Goal: Information Seeking & Learning: Learn about a topic

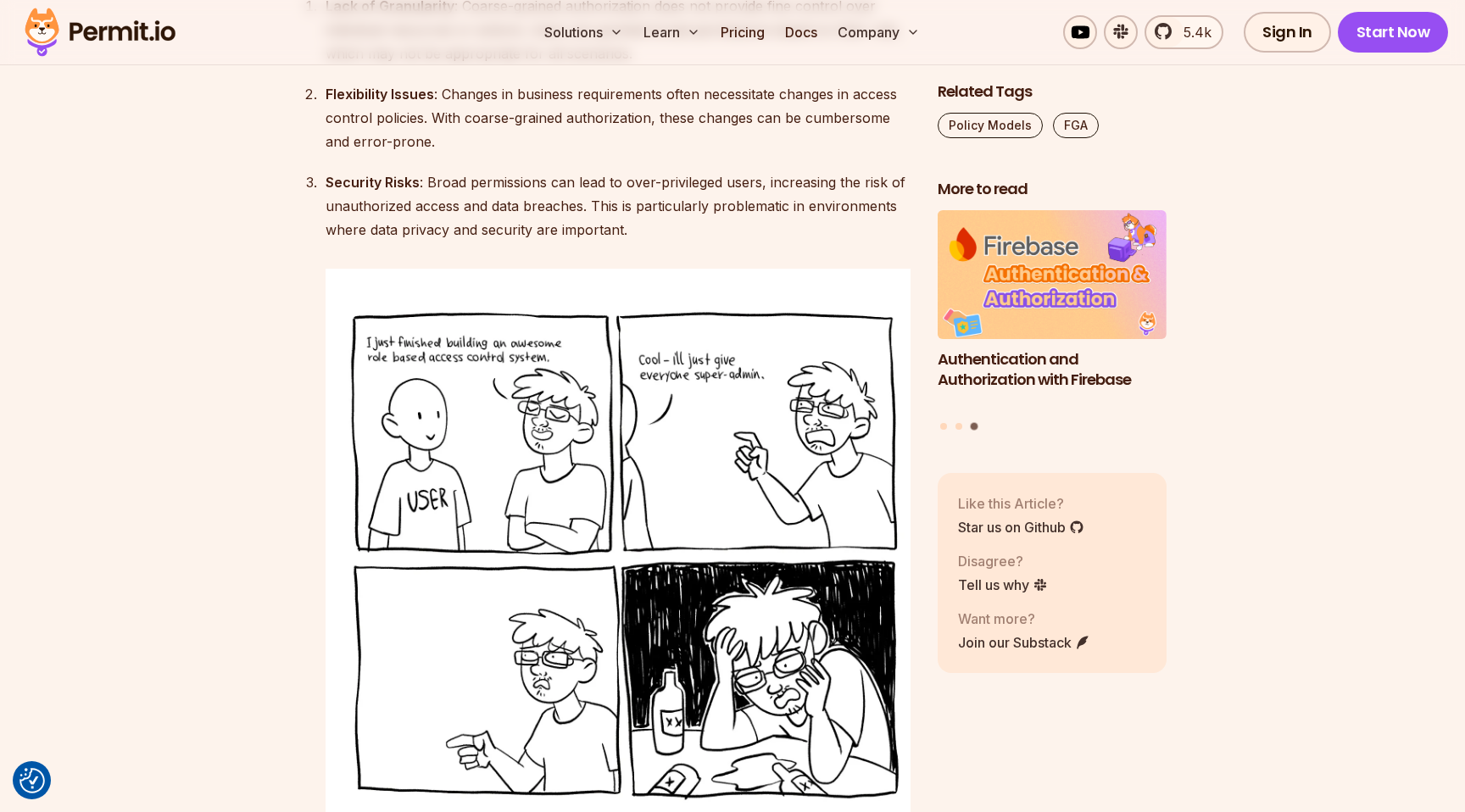
scroll to position [3039, 0]
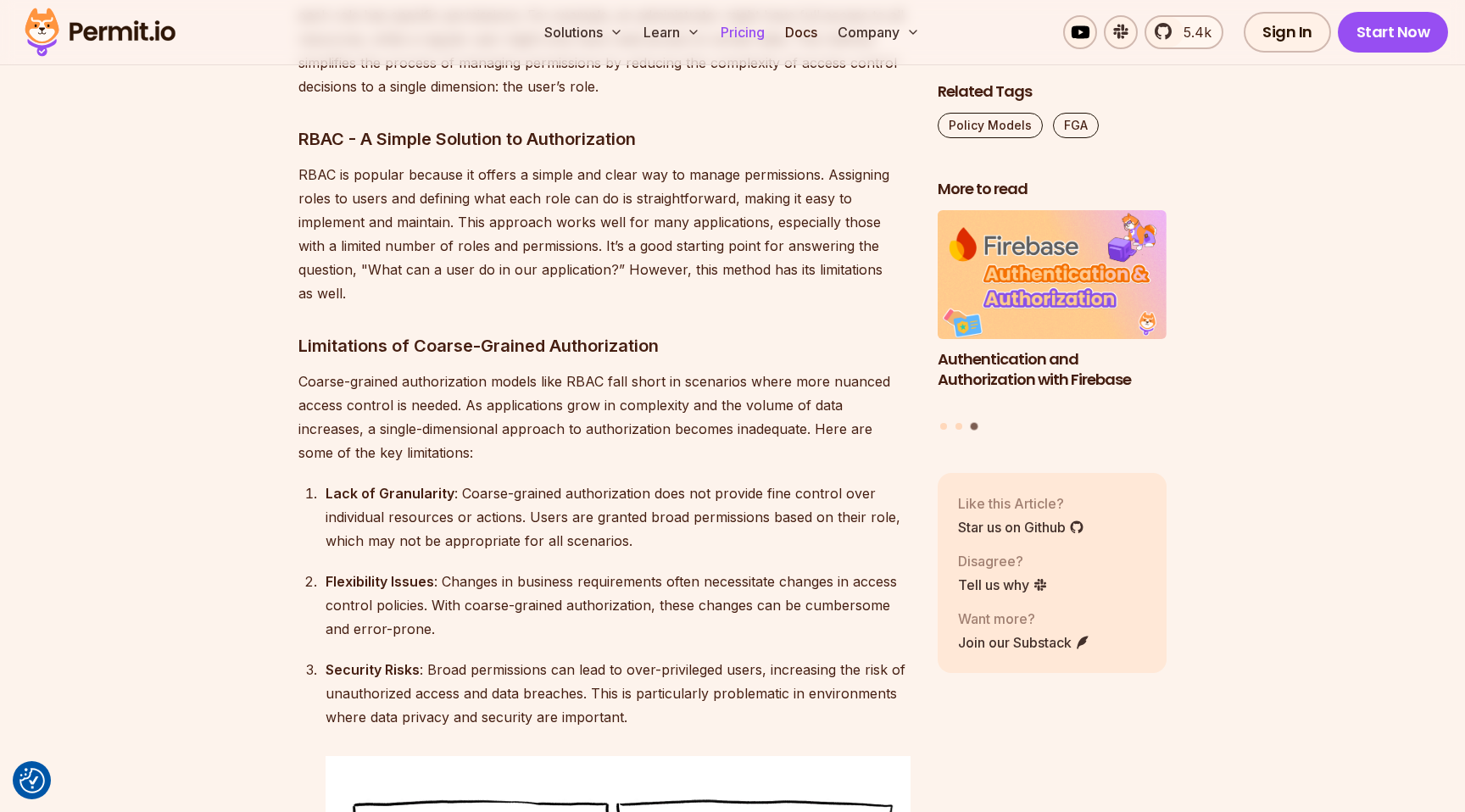
click at [731, 39] on link "Pricing" at bounding box center [743, 32] width 58 height 34
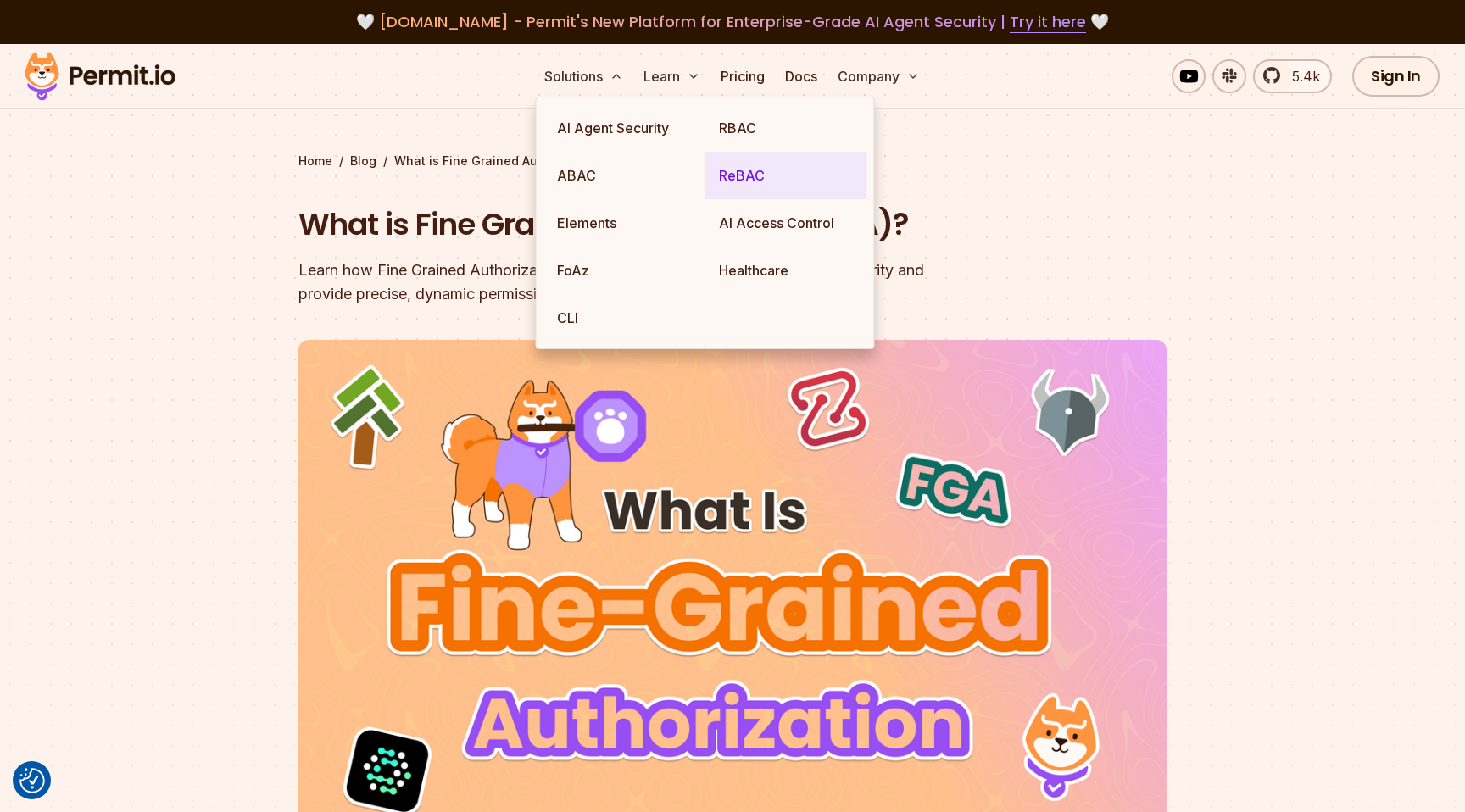
click at [752, 177] on link "ReBAC" at bounding box center [787, 175] width 162 height 48
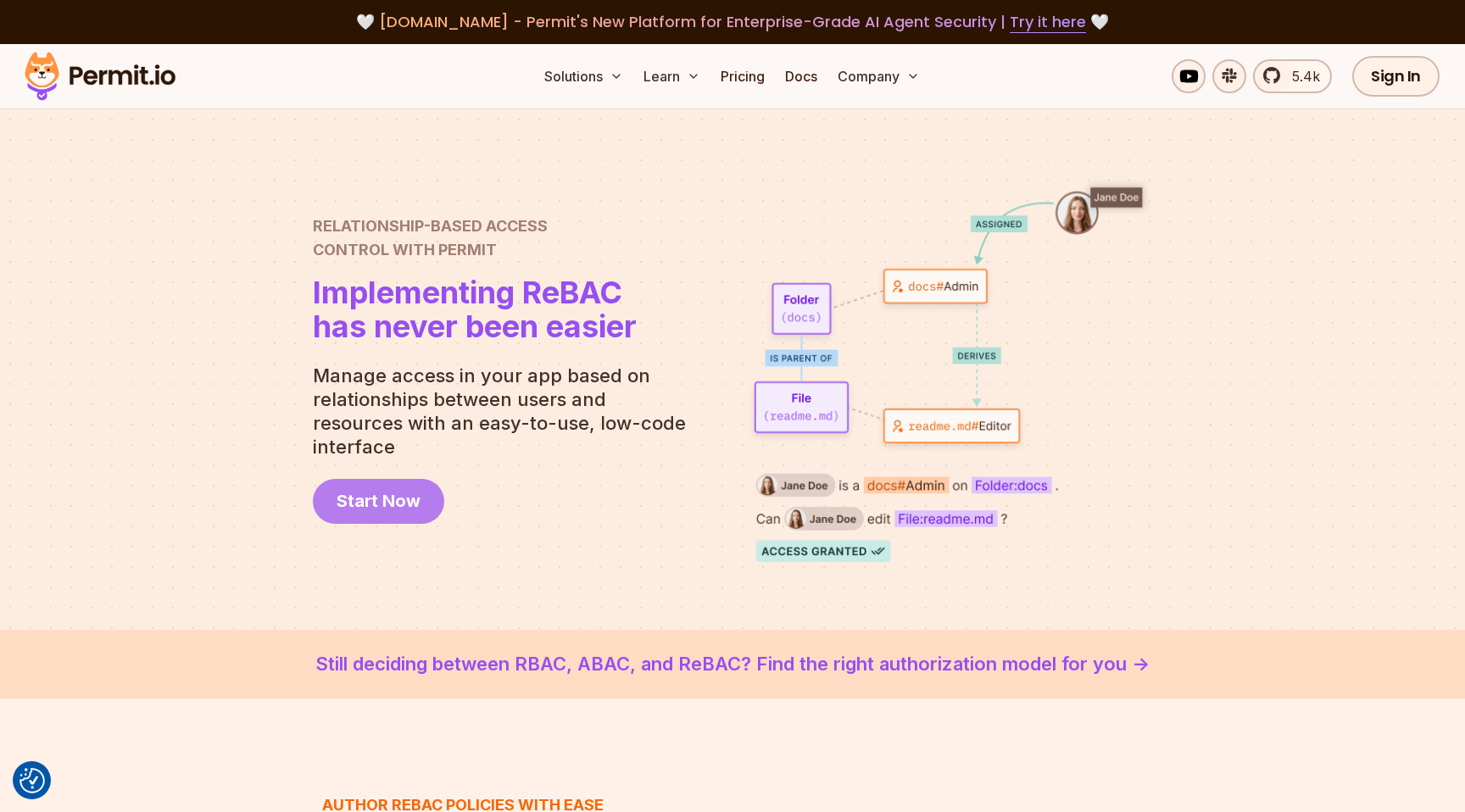
click at [389, 501] on span "Start Now" at bounding box center [378, 501] width 84 height 23
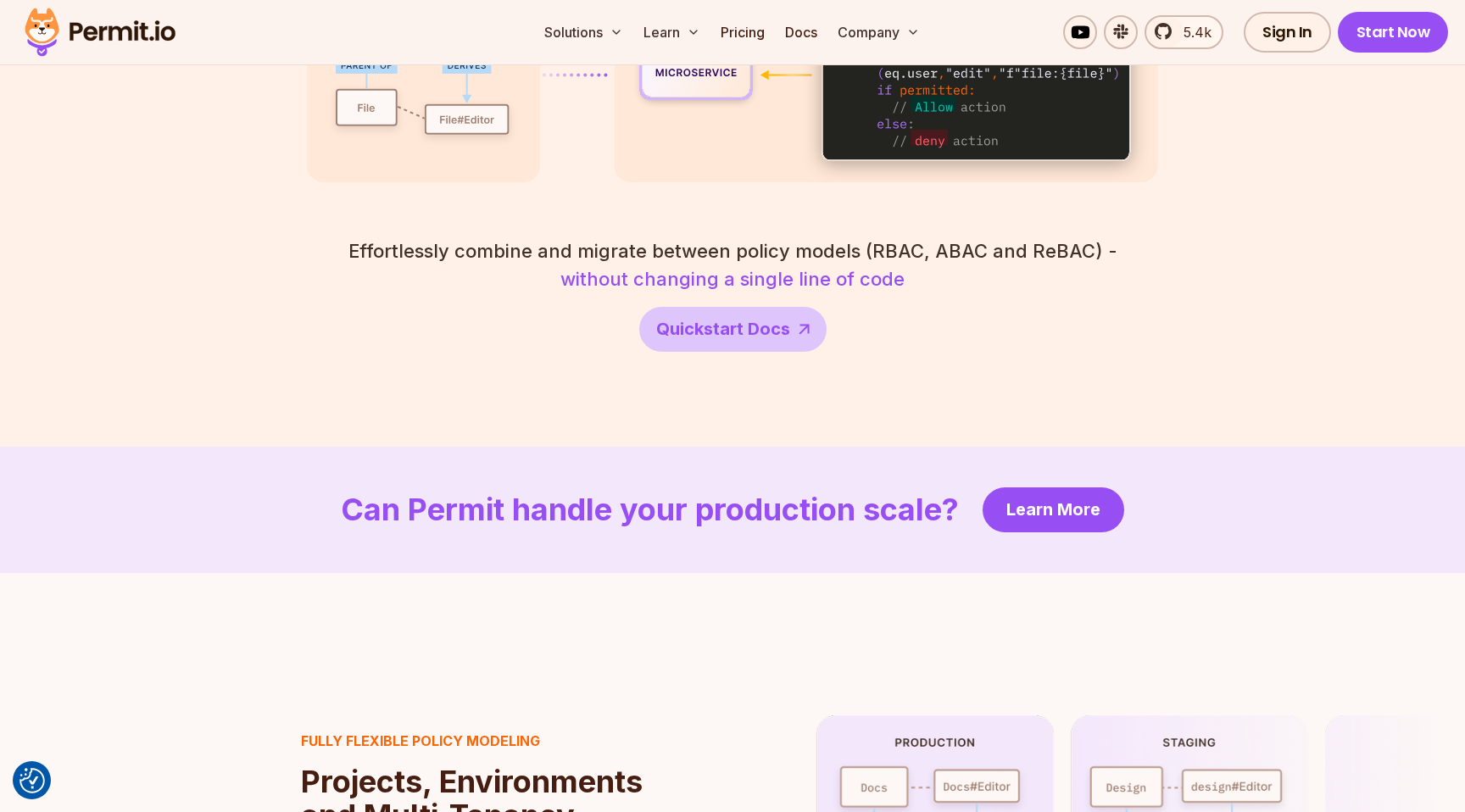
scroll to position [3123, 0]
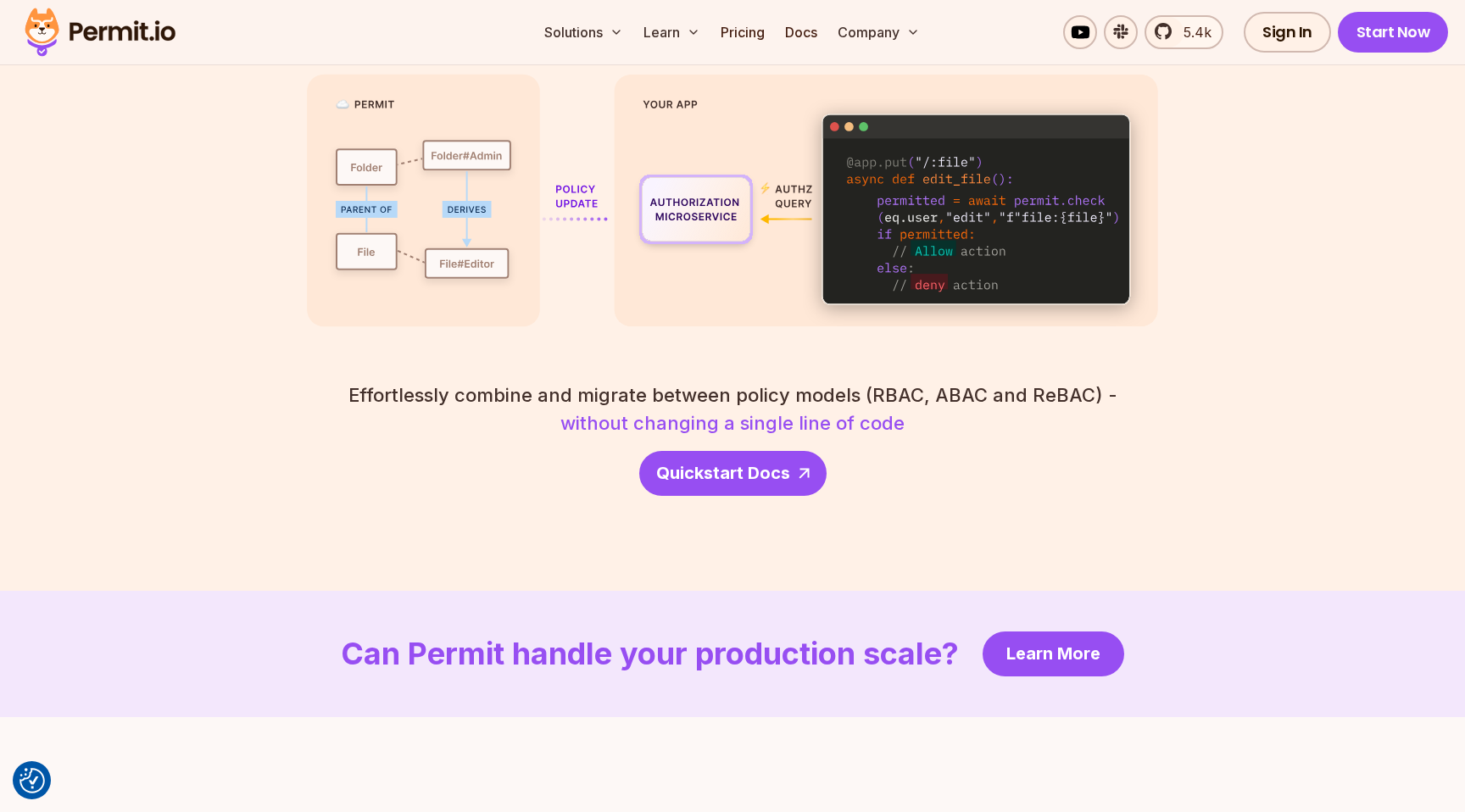
click at [713, 461] on span "Quickstart Docs" at bounding box center [723, 473] width 134 height 23
